Goal: Information Seeking & Learning: Check status

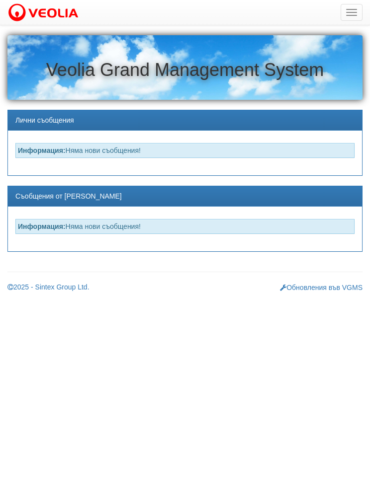
click at [348, 14] on button "button" at bounding box center [351, 12] width 22 height 17
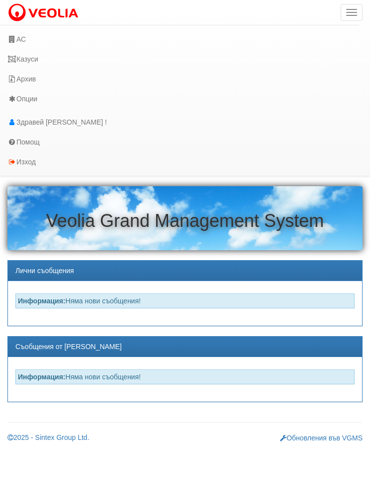
click at [47, 34] on link "АС" at bounding box center [179, 39] width 359 height 20
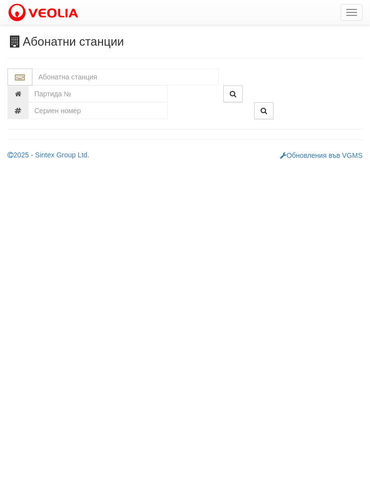
click at [168, 76] on input "text" at bounding box center [125, 77] width 186 height 17
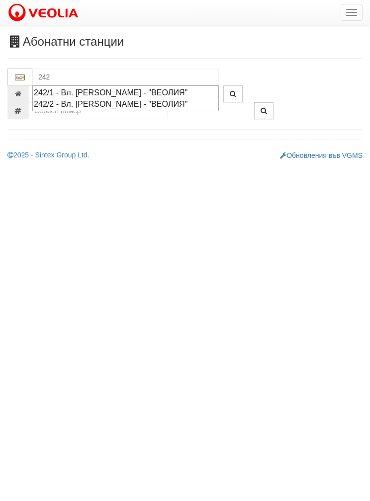
click at [159, 91] on div "242/1 - Вл. [PERSON_NAME] - "ВЕОЛИЯ"" at bounding box center [125, 92] width 183 height 11
type input "242/1 - Вл. [PERSON_NAME] - "ВЕОЛИЯ""
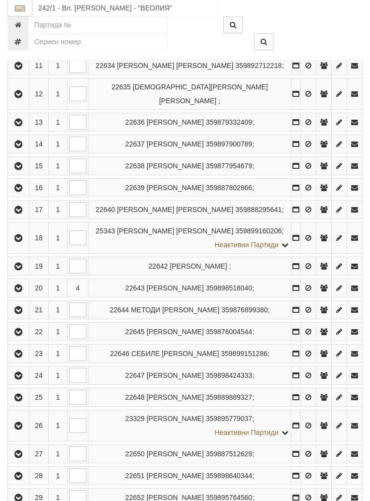
scroll to position [446, 0]
click at [17, 295] on button "button" at bounding box center [18, 287] width 18 height 15
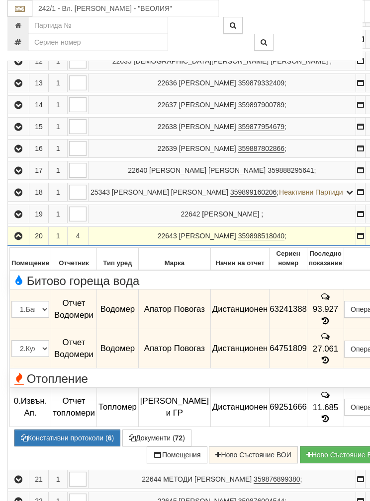
click at [50, 447] on button "Констативни протоколи ( 6 )" at bounding box center [67, 438] width 106 height 17
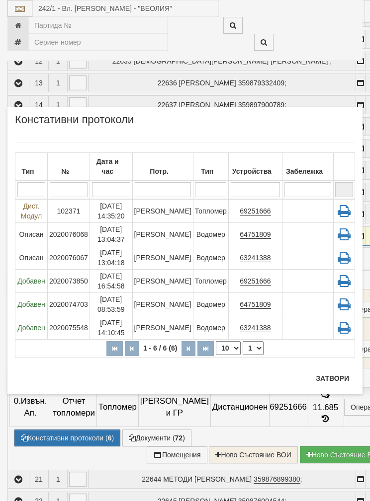
click at [339, 212] on icon at bounding box center [344, 211] width 18 height 14
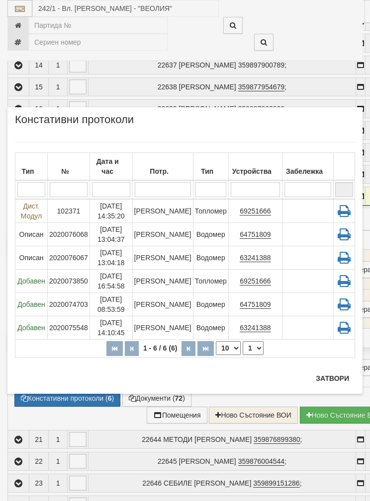
click at [335, 373] on button "Затвори" at bounding box center [332, 379] width 45 height 16
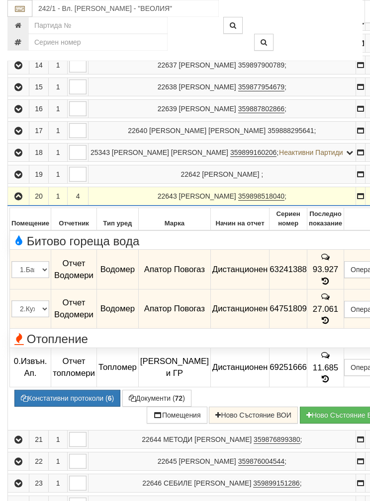
click at [68, 407] on button "Констативни протоколи ( 6 )" at bounding box center [67, 398] width 106 height 17
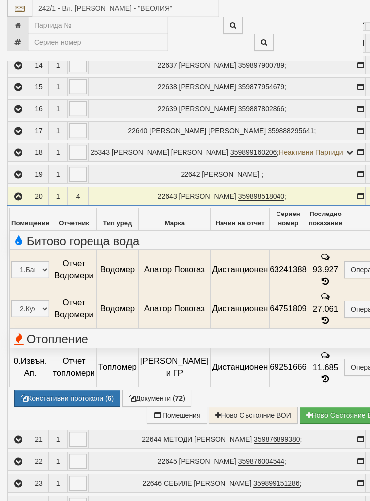
select select "1"
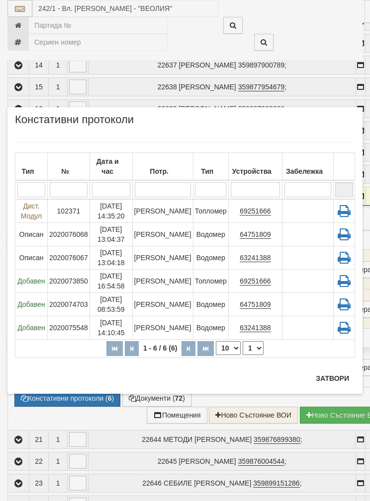
click at [349, 208] on icon at bounding box center [344, 211] width 18 height 14
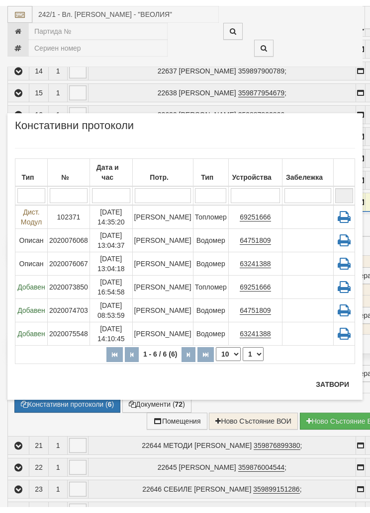
scroll to position [0, 0]
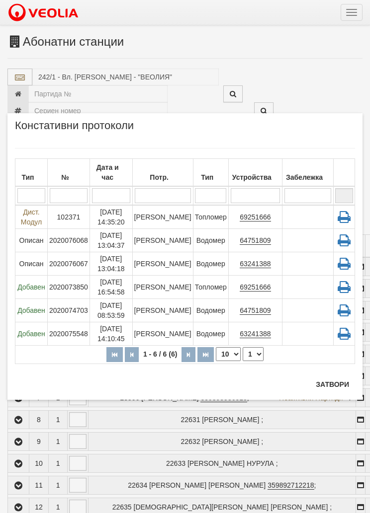
click at [334, 384] on button "Затвори" at bounding box center [332, 385] width 45 height 16
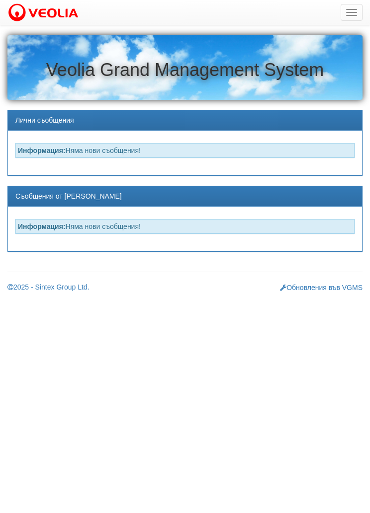
click at [349, 16] on button "button" at bounding box center [351, 12] width 22 height 17
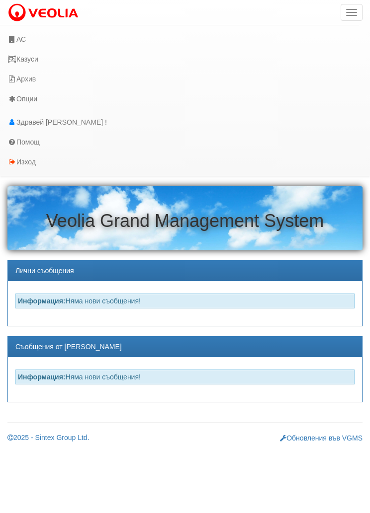
click at [65, 52] on link "Казуси" at bounding box center [179, 59] width 359 height 20
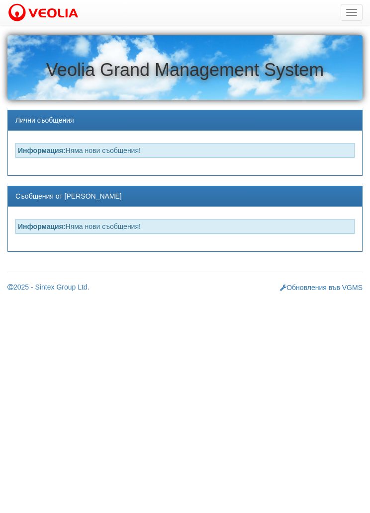
click at [352, 11] on button "button" at bounding box center [351, 12] width 22 height 17
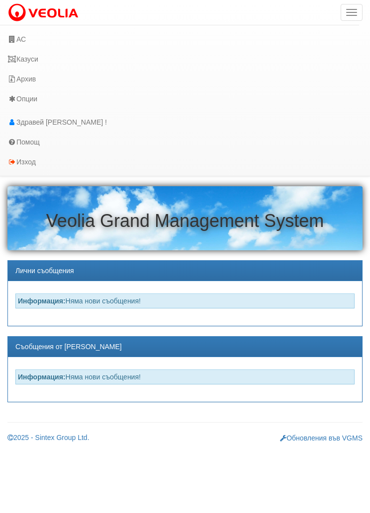
click at [137, 34] on link "АС" at bounding box center [179, 39] width 359 height 20
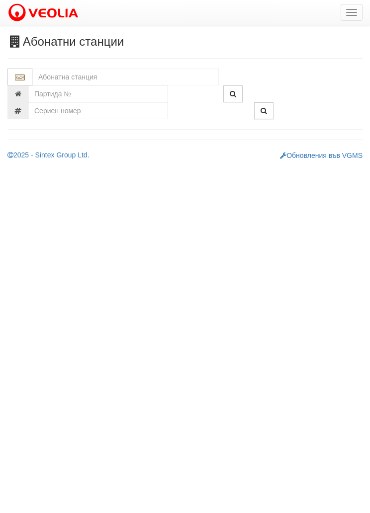
click at [170, 75] on input "text" at bounding box center [125, 77] width 186 height 17
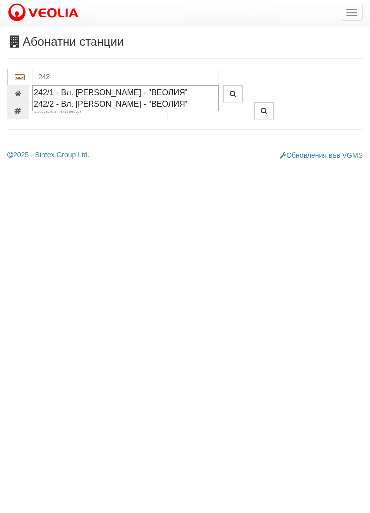
click at [170, 88] on div "242/1 - Вл. [PERSON_NAME] - "ВЕОЛИЯ"" at bounding box center [125, 92] width 183 height 11
type input "242/1 - Вл. [PERSON_NAME] - "ВЕОЛИЯ""
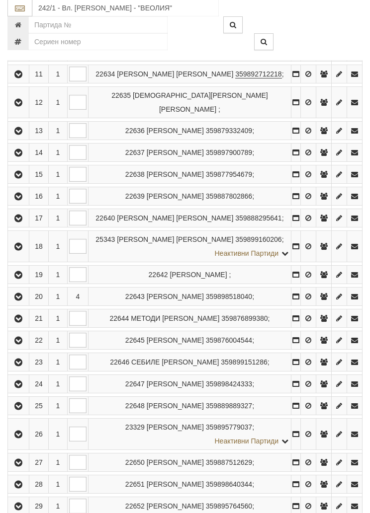
scroll to position [437, 0]
click at [20, 304] on button "button" at bounding box center [18, 296] width 18 height 15
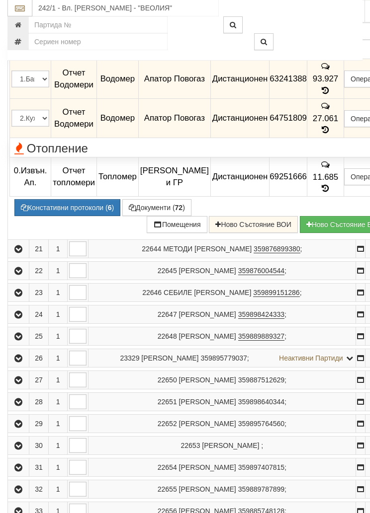
scroll to position [678, 0]
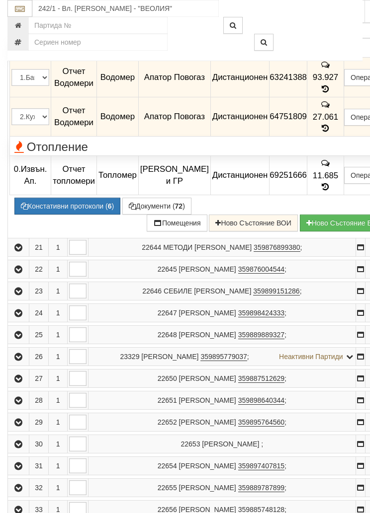
click at [65, 215] on button "Констативни протоколи ( 6 )" at bounding box center [67, 206] width 106 height 17
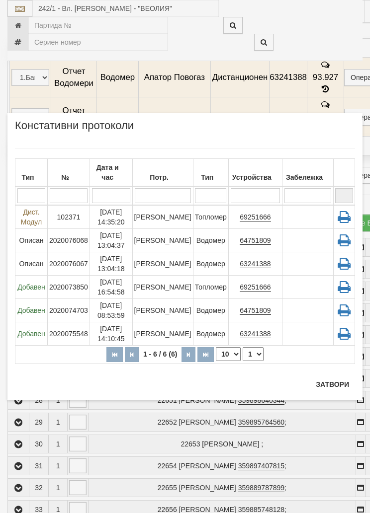
click at [344, 220] on icon at bounding box center [344, 217] width 18 height 14
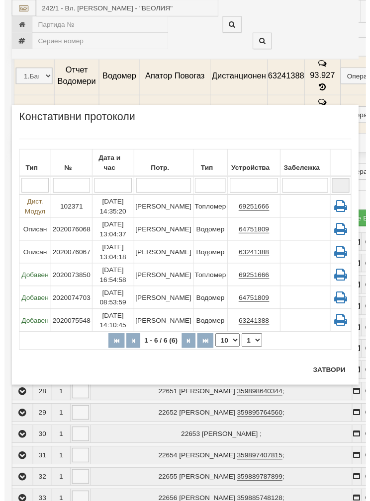
scroll to position [730, 0]
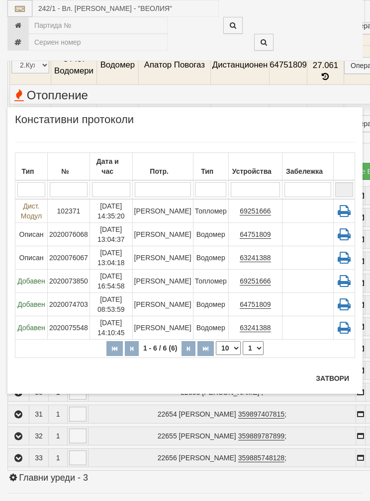
click at [334, 377] on button "Затвори" at bounding box center [332, 379] width 45 height 16
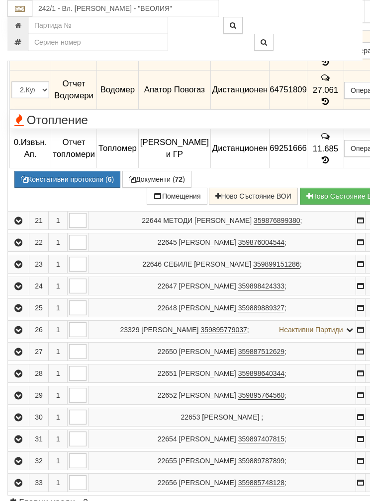
scroll to position [699, 0]
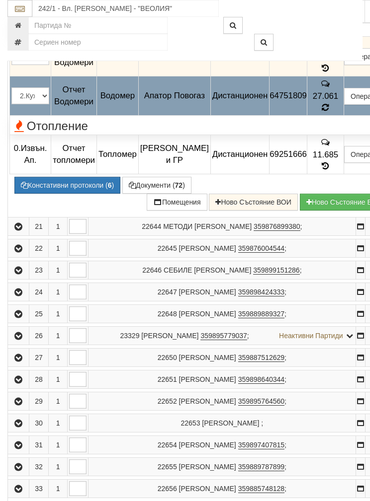
click at [307, 116] on td "27.061" at bounding box center [325, 96] width 37 height 40
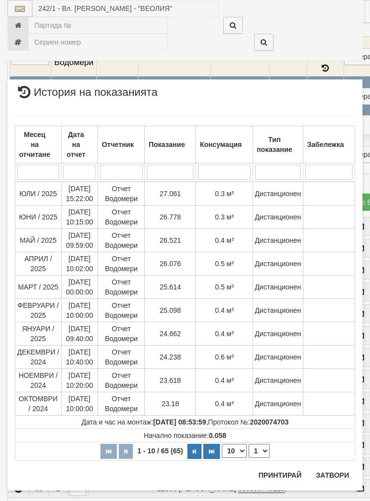
click at [333, 476] on button "Затвори" at bounding box center [332, 476] width 45 height 16
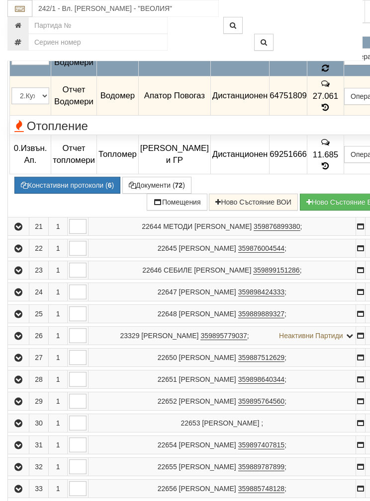
click at [322, 73] on icon at bounding box center [325, 68] width 7 height 8
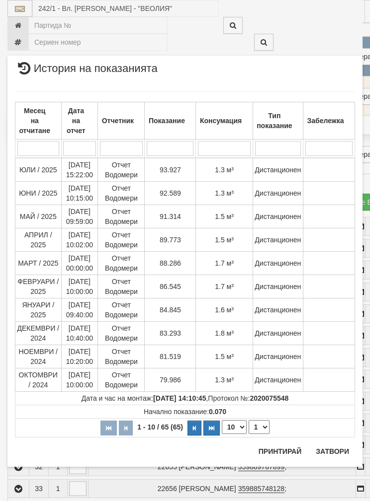
click at [327, 455] on button "Затвори" at bounding box center [332, 452] width 45 height 16
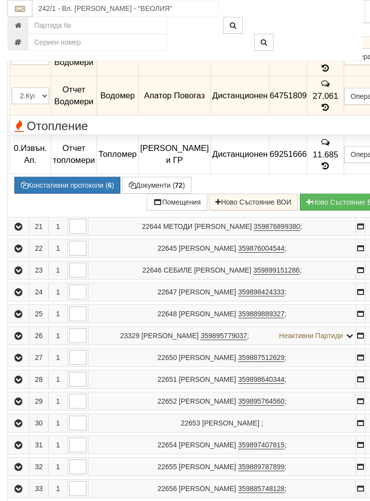
click at [129, 189] on icon "button" at bounding box center [132, 185] width 7 height 7
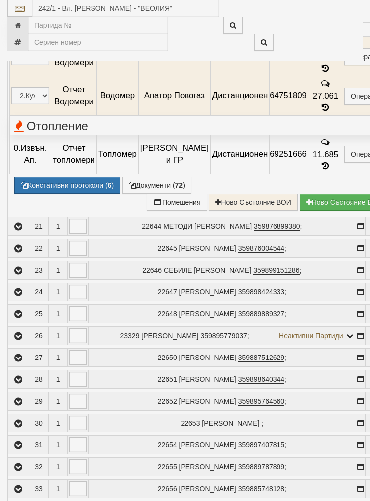
select select "1"
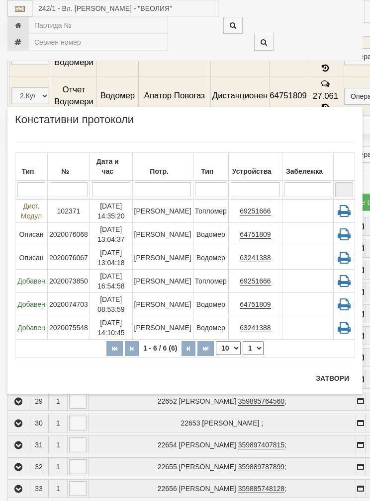
click at [341, 212] on icon at bounding box center [344, 211] width 18 height 14
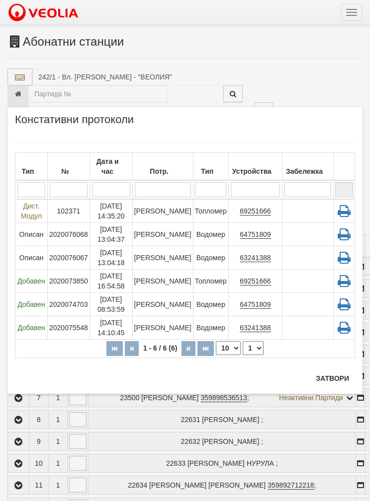
click at [338, 210] on icon at bounding box center [344, 211] width 18 height 14
click at [345, 209] on icon at bounding box center [344, 211] width 18 height 14
click at [337, 381] on button "Затвори" at bounding box center [332, 379] width 45 height 16
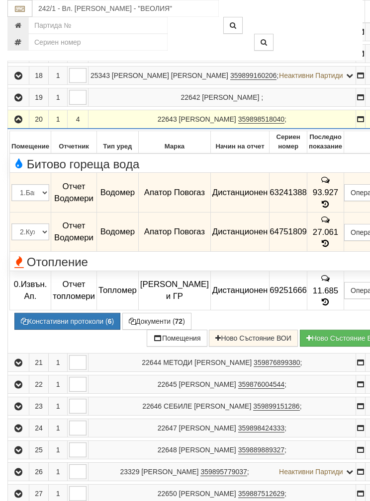
scroll to position [580, 0]
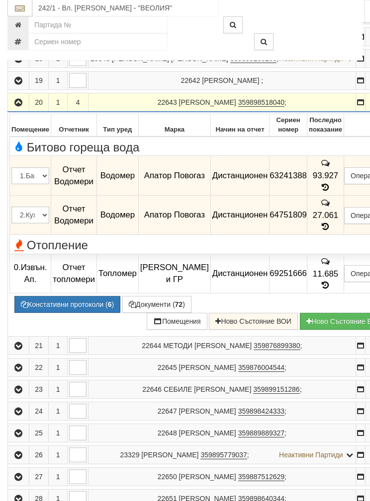
click at [77, 314] on button "Констативни протоколи ( 6 )" at bounding box center [67, 305] width 106 height 17
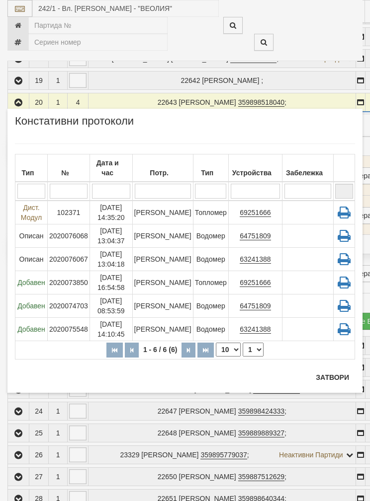
click at [342, 209] on icon at bounding box center [344, 213] width 18 height 14
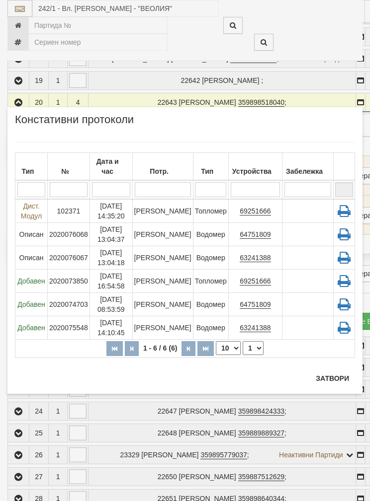
scroll to position [620, 0]
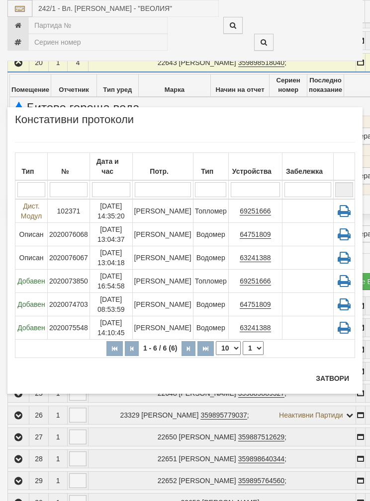
click at [330, 375] on button "Затвори" at bounding box center [332, 379] width 45 height 16
